Goal: Task Accomplishment & Management: Use online tool/utility

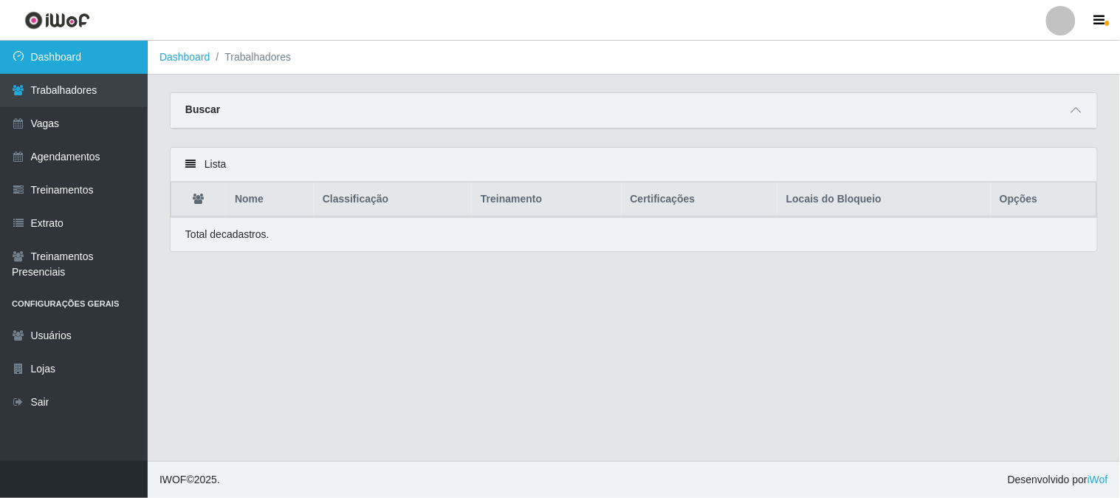
click at [85, 58] on link "Dashboard" at bounding box center [74, 57] width 148 height 33
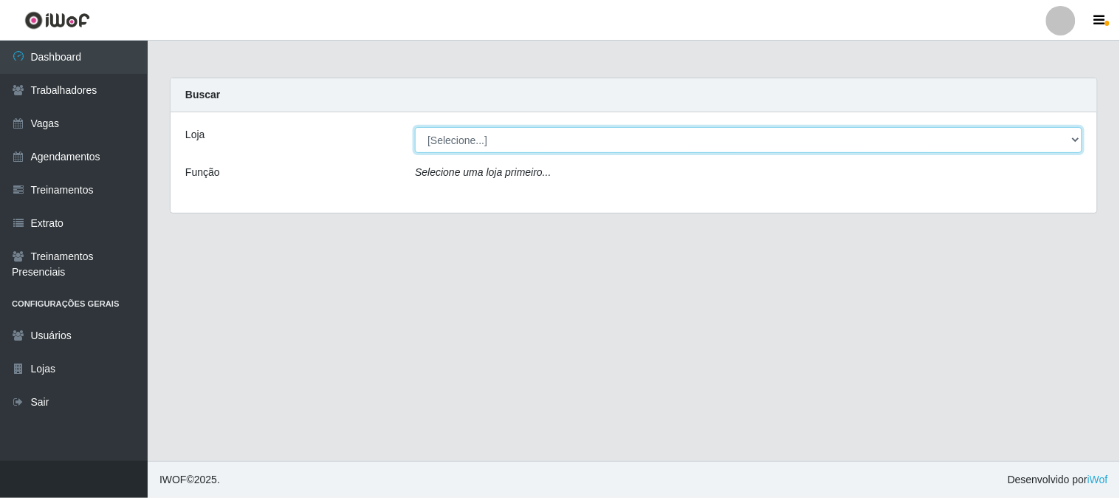
click at [495, 145] on select "[Selecione...] Sapore D'italia" at bounding box center [748, 140] width 667 height 26
select select "266"
click at [415, 127] on select "[Selecione...] Sapore D'italia" at bounding box center [748, 140] width 667 height 26
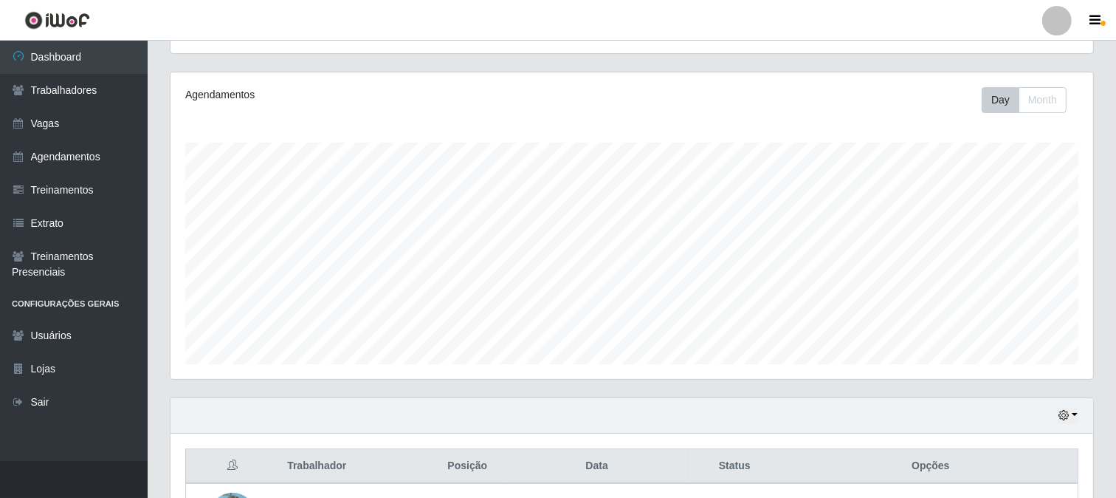
scroll to position [351, 0]
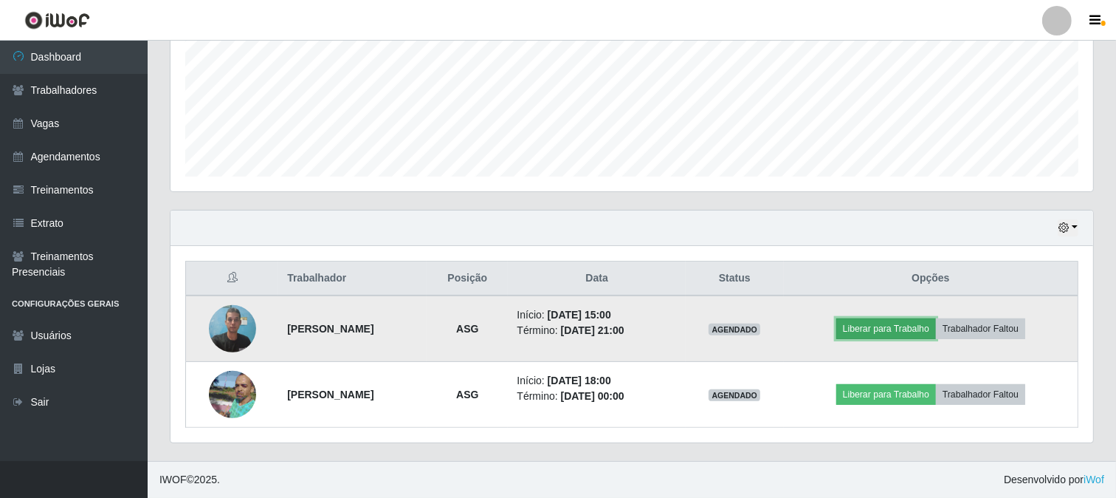
click at [896, 322] on button "Liberar para Trabalho" at bounding box center [886, 328] width 100 height 21
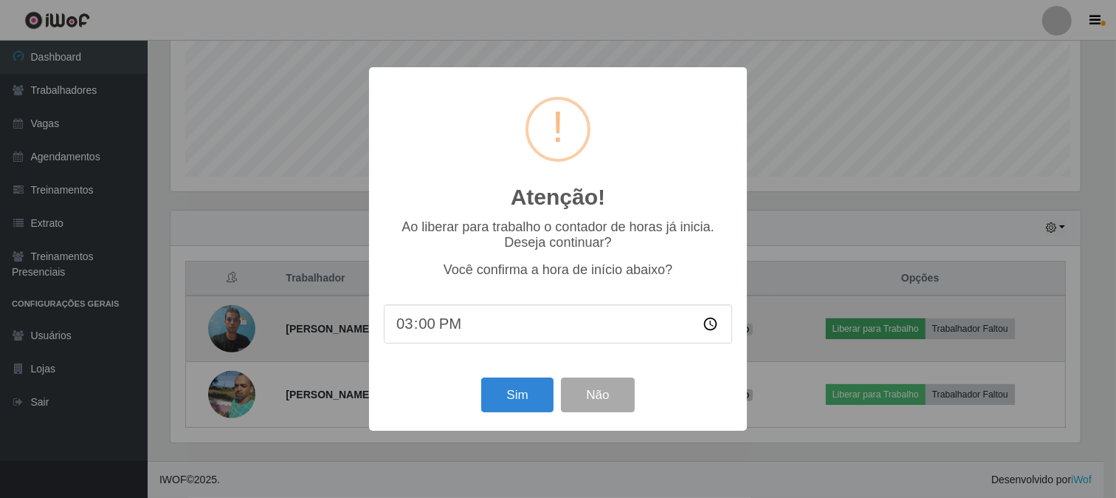
scroll to position [306, 913]
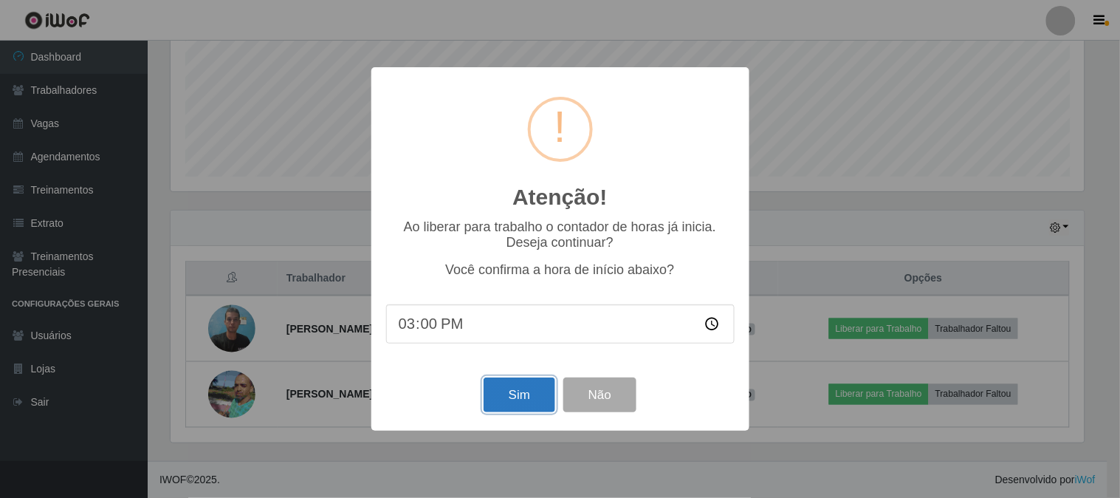
click at [513, 406] on button "Sim" at bounding box center [519, 394] width 72 height 35
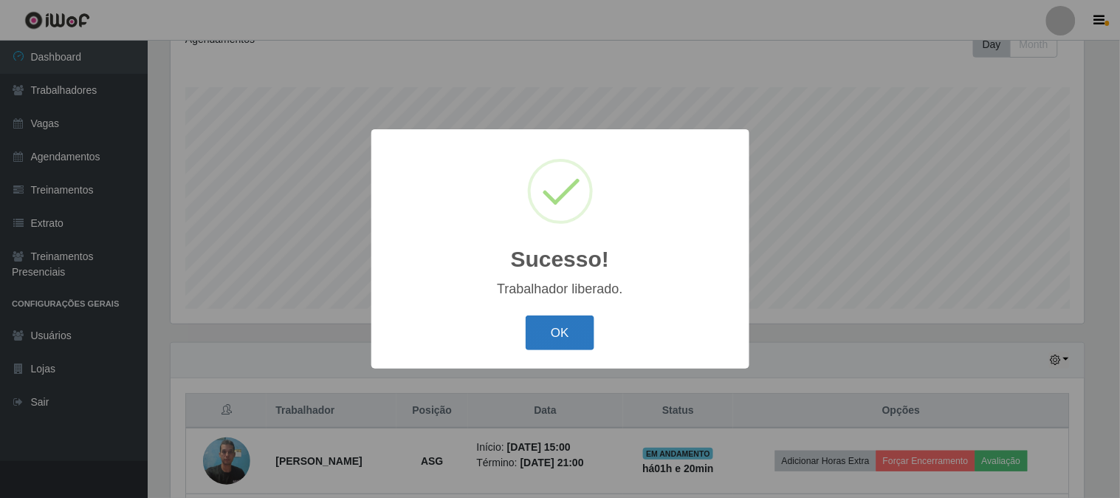
click at [578, 335] on button "OK" at bounding box center [560, 332] width 69 height 35
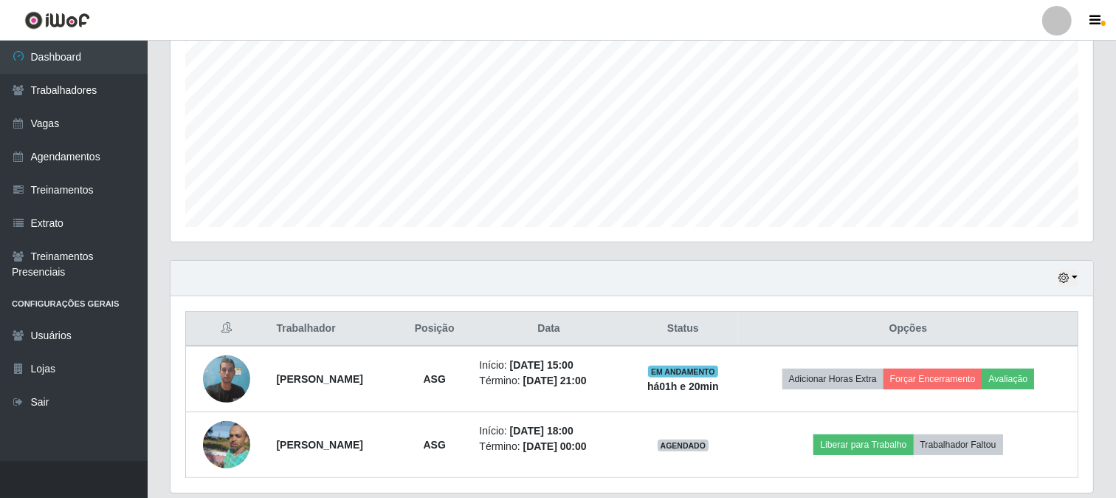
scroll to position [351, 0]
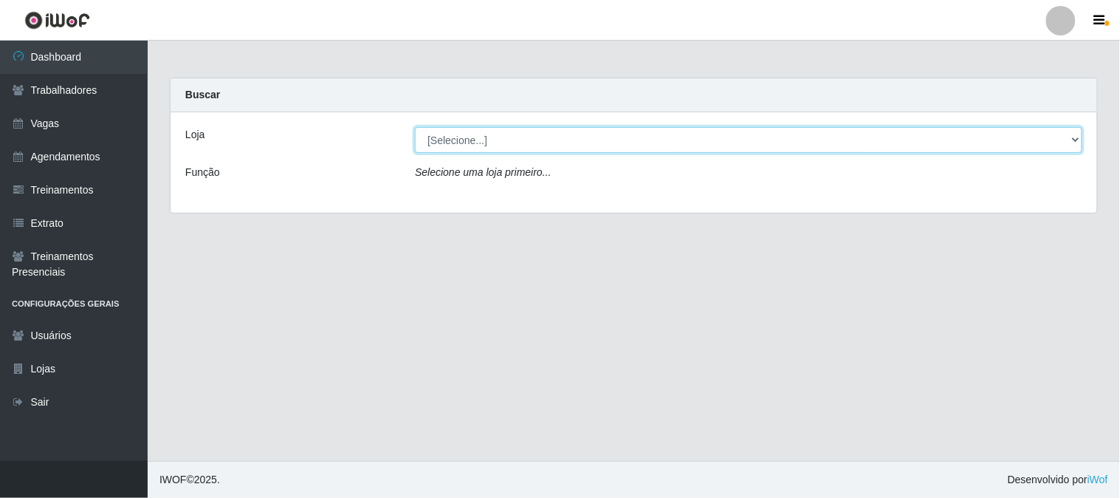
drag, startPoint x: 540, startPoint y: 129, endPoint x: 540, endPoint y: 148, distance: 19.2
click at [540, 130] on select "[Selecione...] Sapore D'italia" at bounding box center [748, 140] width 667 height 26
select select "266"
click at [415, 127] on select "[Selecione...] Sapore D'italia" at bounding box center [748, 140] width 667 height 26
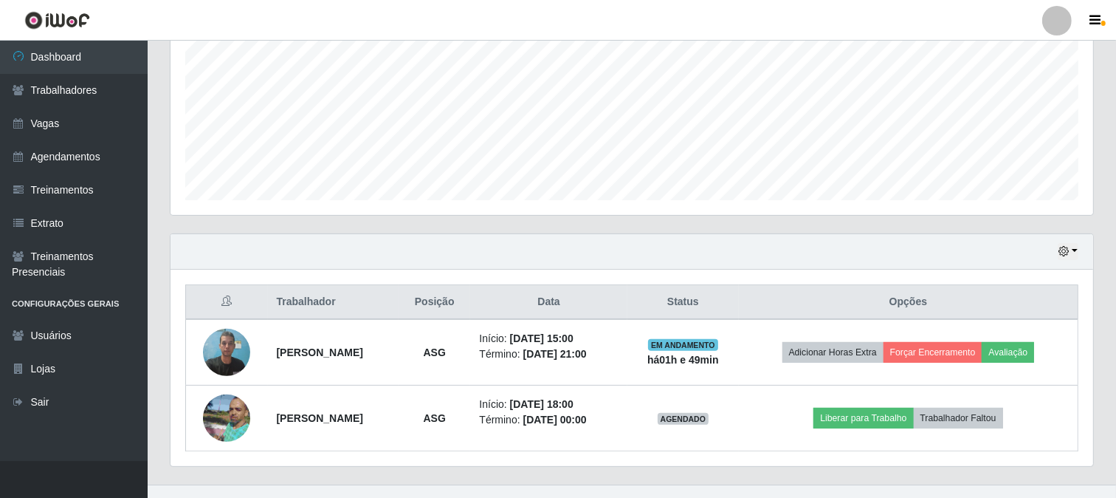
scroll to position [351, 0]
